Goal: Navigation & Orientation: Find specific page/section

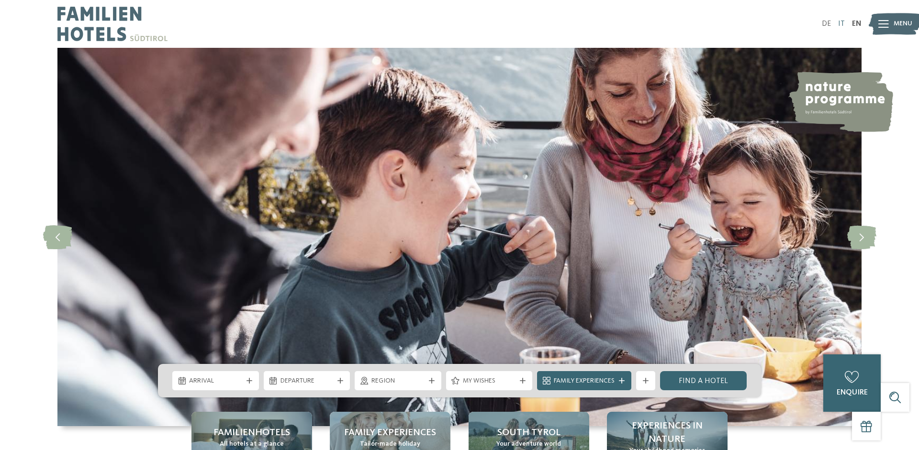
click at [839, 24] on link "IT" at bounding box center [841, 24] width 7 height 8
click at [856, 22] on link "EN" at bounding box center [857, 24] width 10 height 8
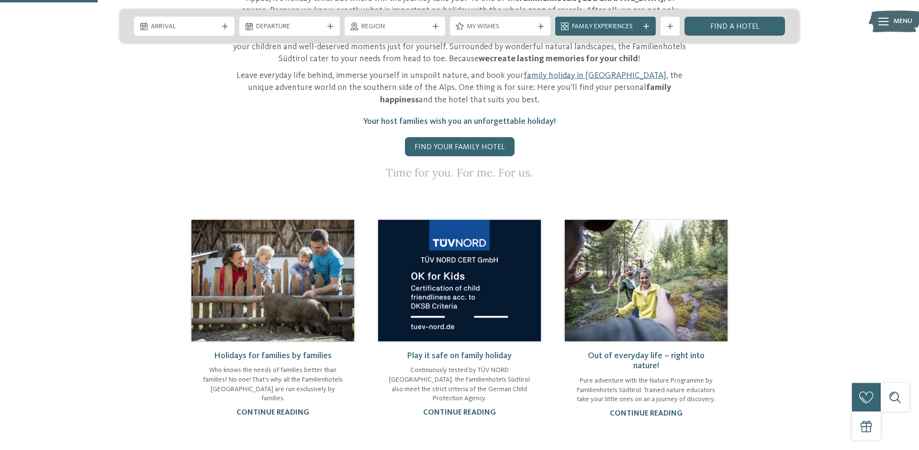
scroll to position [570, 0]
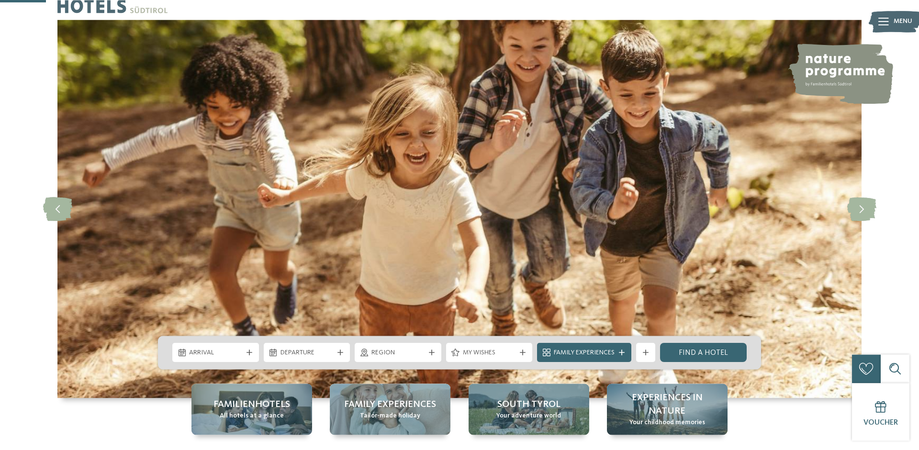
scroll to position [0, 0]
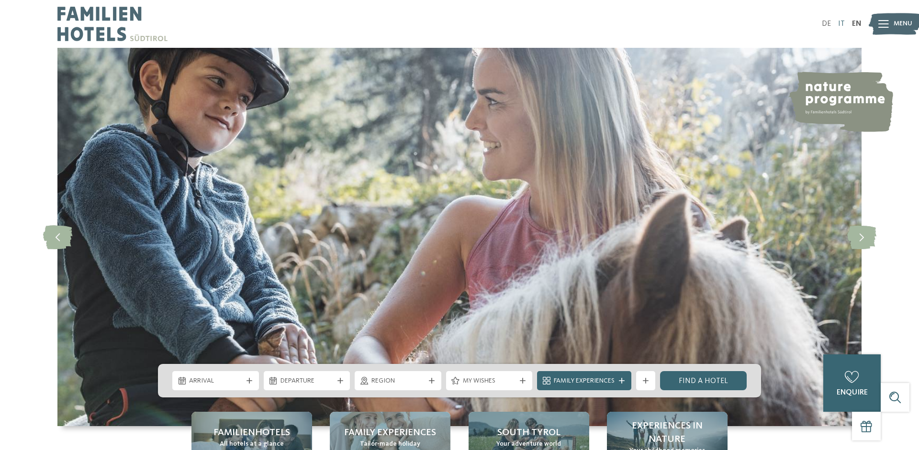
click at [842, 22] on link "IT" at bounding box center [841, 24] width 7 height 8
